Goal: Find specific page/section

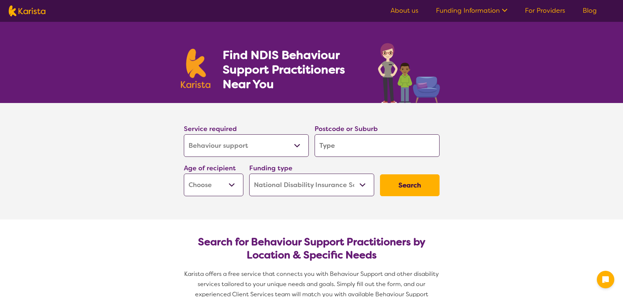
select select "Behaviour support"
select select "NDIS"
select select "Behaviour support"
select select "NDIS"
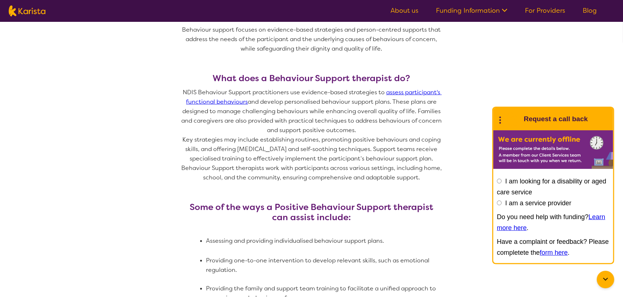
scroll to position [291, 0]
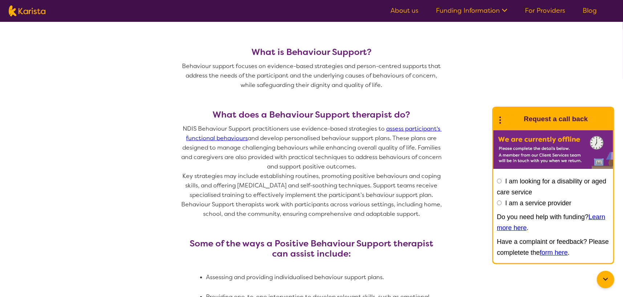
click at [28, 9] on img at bounding box center [27, 10] width 37 height 11
select select "Behaviour support"
select select "NDIS"
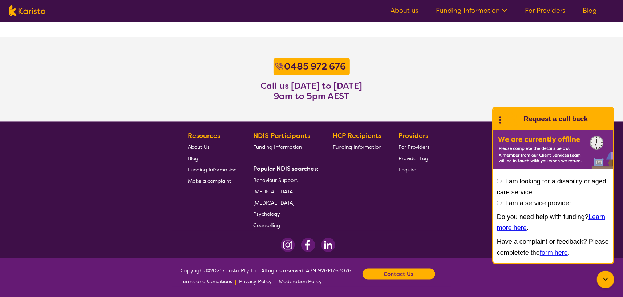
scroll to position [353, 0]
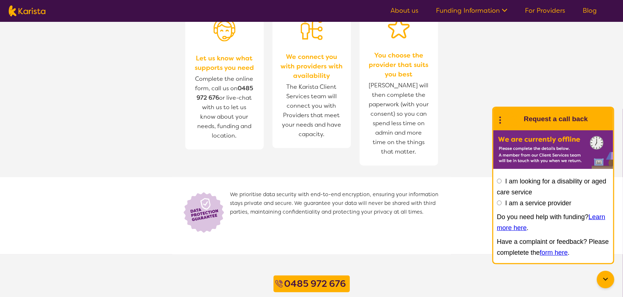
click at [608, 276] on icon at bounding box center [605, 279] width 9 height 9
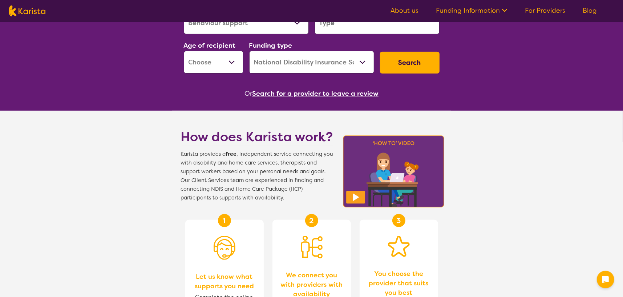
scroll to position [0, 0]
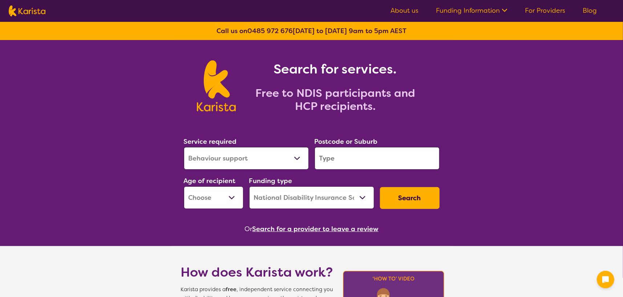
click at [259, 161] on select "Allied Health Assistant Assessment ([MEDICAL_DATA] or [MEDICAL_DATA]) Behaviour…" at bounding box center [246, 158] width 125 height 23
click at [365, 152] on input "search" at bounding box center [377, 158] width 125 height 23
click at [234, 145] on label "Service required" at bounding box center [210, 141] width 53 height 9
drag, startPoint x: 242, startPoint y: 152, endPoint x: 243, endPoint y: 148, distance: 4.1
click at [243, 148] on select "Allied Health Assistant Assessment ([MEDICAL_DATA] or [MEDICAL_DATA]) Behaviour…" at bounding box center [246, 158] width 125 height 23
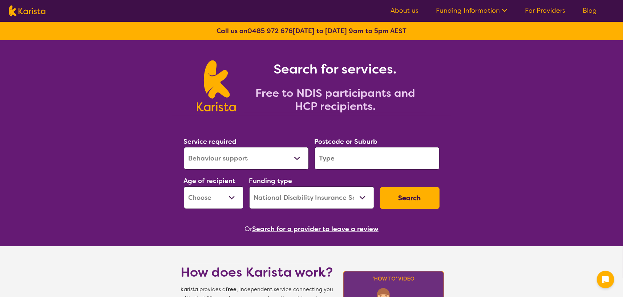
select select "NDIS Support Coordination"
click at [184, 147] on select "Allied Health Assistant Assessment ([MEDICAL_DATA] or [MEDICAL_DATA]) Behaviour…" at bounding box center [246, 158] width 125 height 23
click at [340, 152] on input "search" at bounding box center [377, 158] width 125 height 23
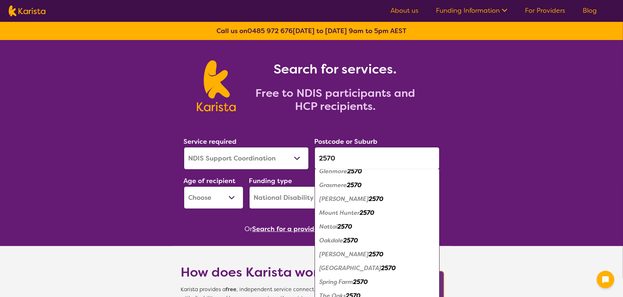
scroll to position [177, 0]
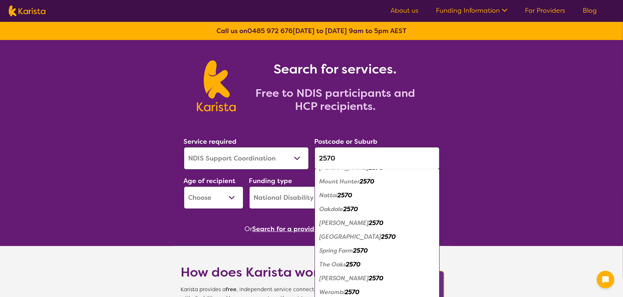
type input "2570"
click at [343, 223] on em "[PERSON_NAME]" at bounding box center [344, 223] width 49 height 8
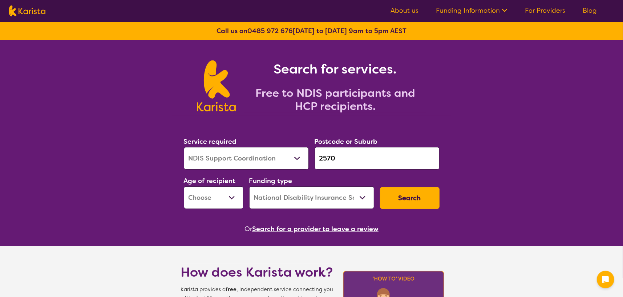
click at [273, 158] on select "Allied Health Assistant Assessment ([MEDICAL_DATA] or [MEDICAL_DATA]) Behaviour…" at bounding box center [246, 158] width 125 height 23
click at [273, 157] on select "Allied Health Assistant Assessment ([MEDICAL_DATA] or [MEDICAL_DATA]) Behaviour…" at bounding box center [246, 158] width 125 height 23
click at [272, 157] on select "Allied Health Assistant Assessment ([MEDICAL_DATA] or [MEDICAL_DATA]) Behaviour…" at bounding box center [246, 158] width 125 height 23
